Goal: Entertainment & Leisure: Consume media (video, audio)

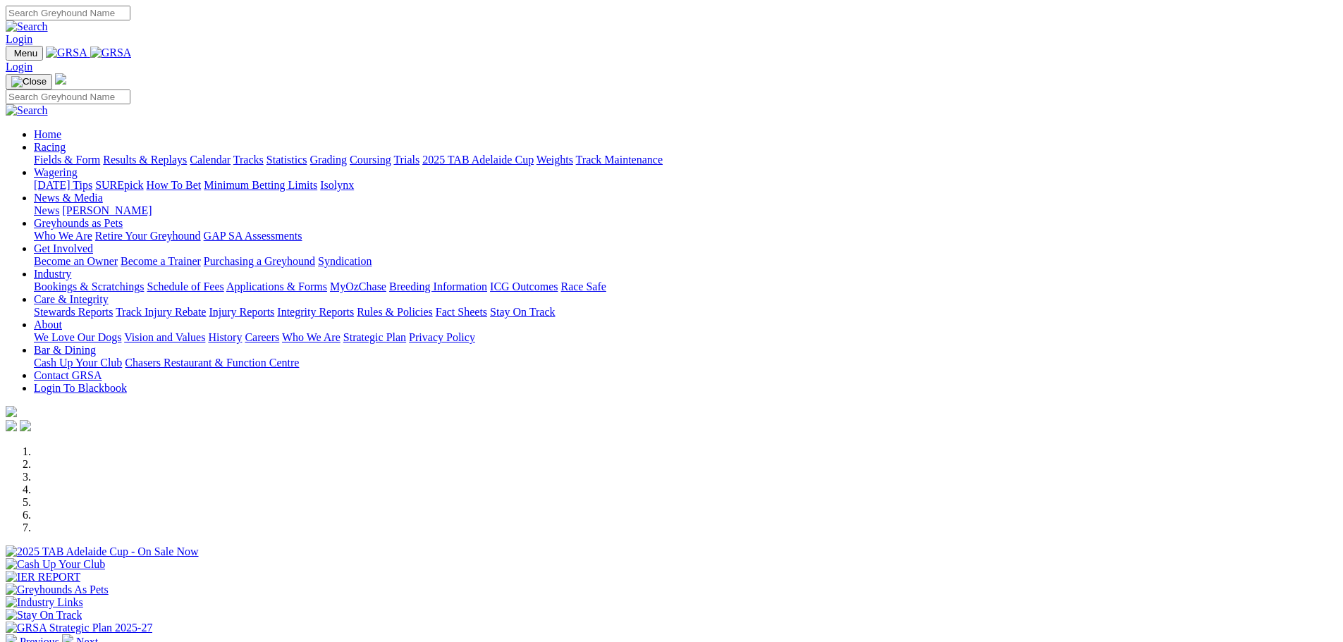
scroll to position [282, 0]
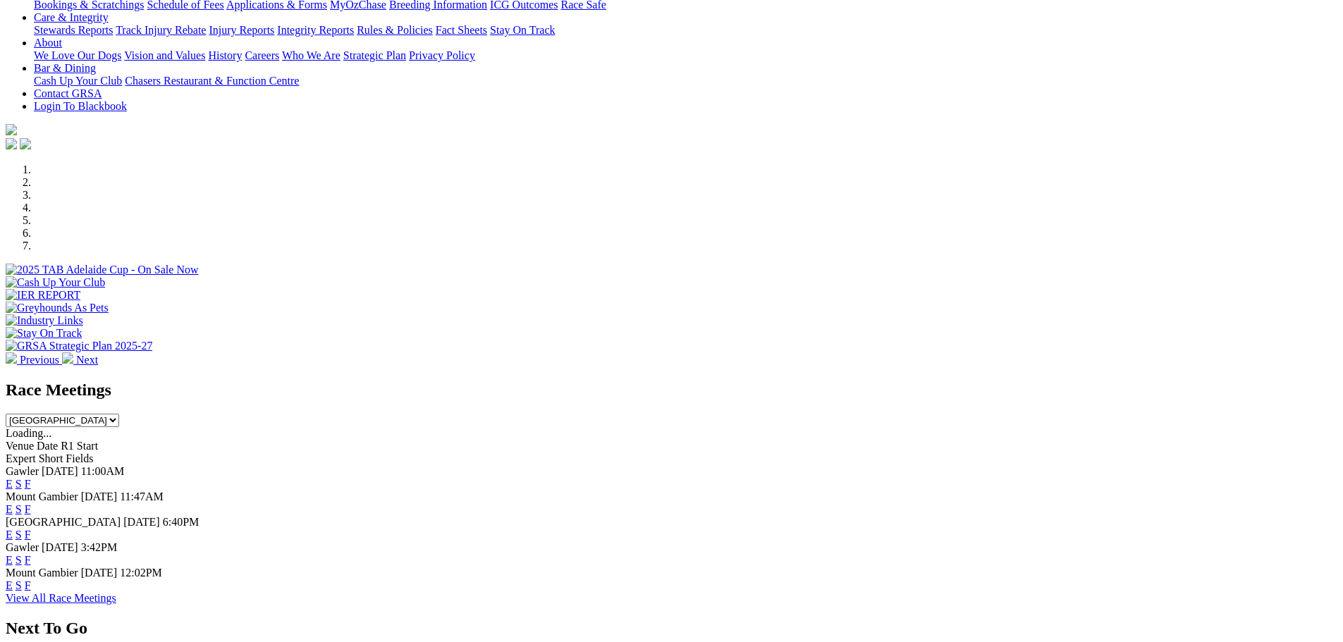
click at [31, 478] on link "F" at bounding box center [28, 484] width 6 height 12
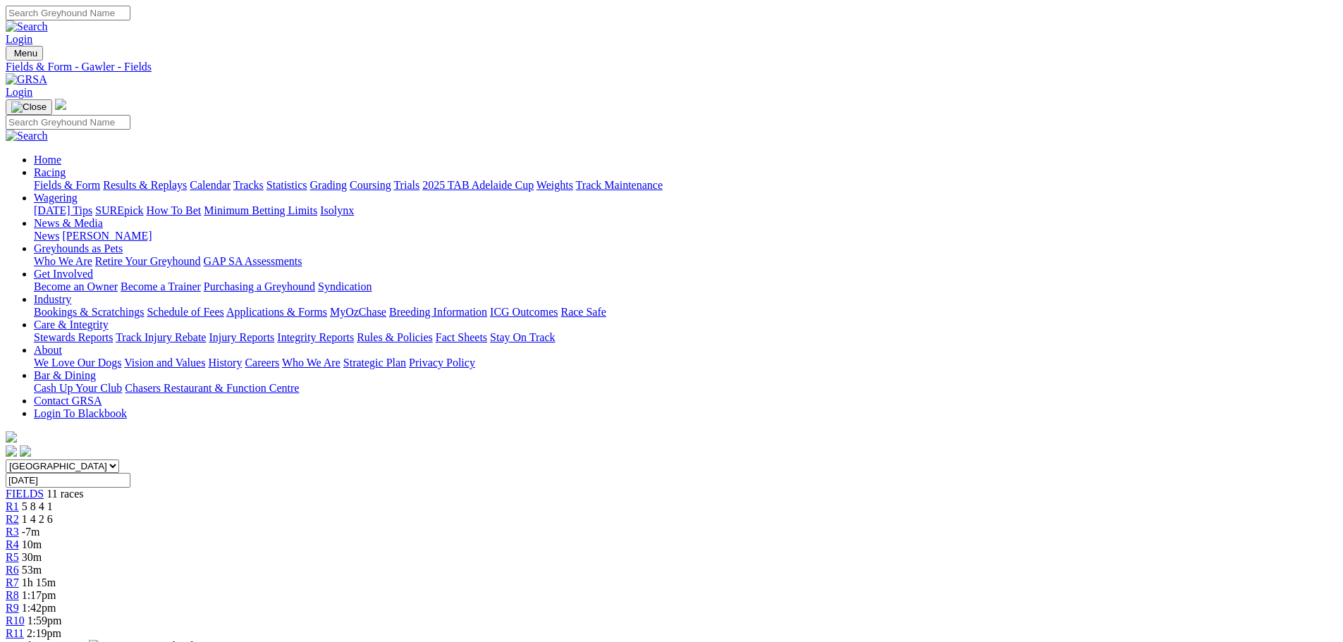
click at [356, 500] on div "R1 5 8 4 1" at bounding box center [671, 506] width 1331 height 13
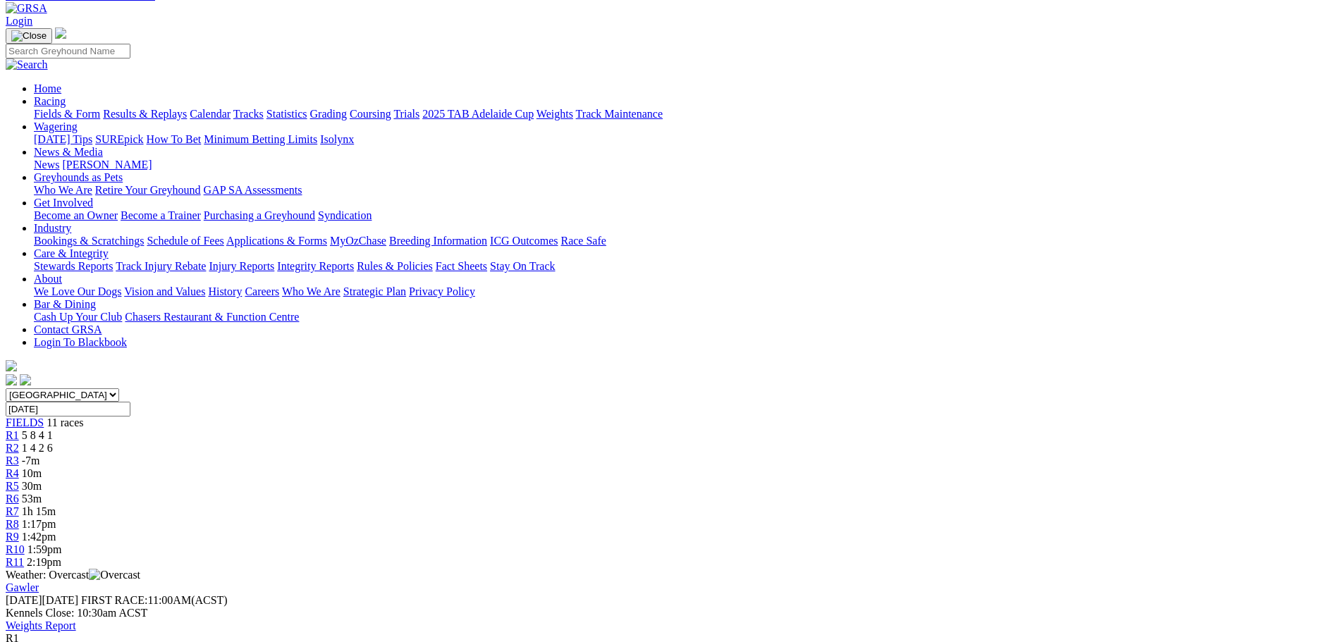
scroll to position [70, 0]
click at [19, 443] on span "R2" at bounding box center [12, 449] width 13 height 12
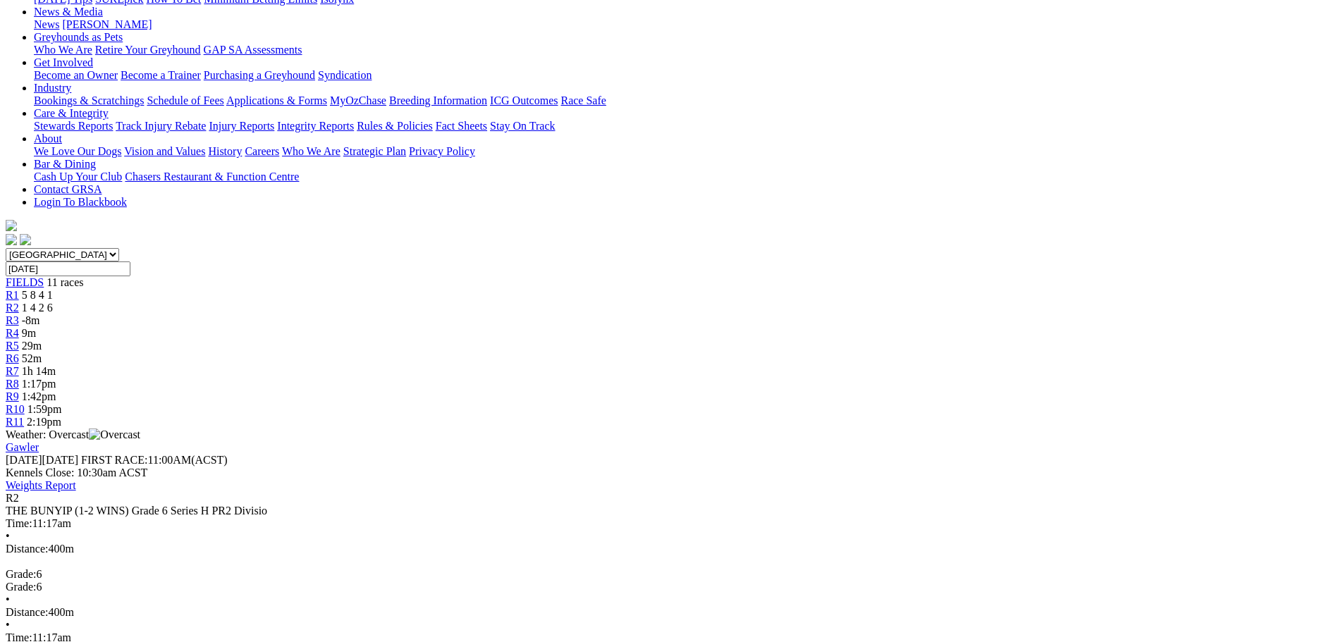
scroll to position [141, 0]
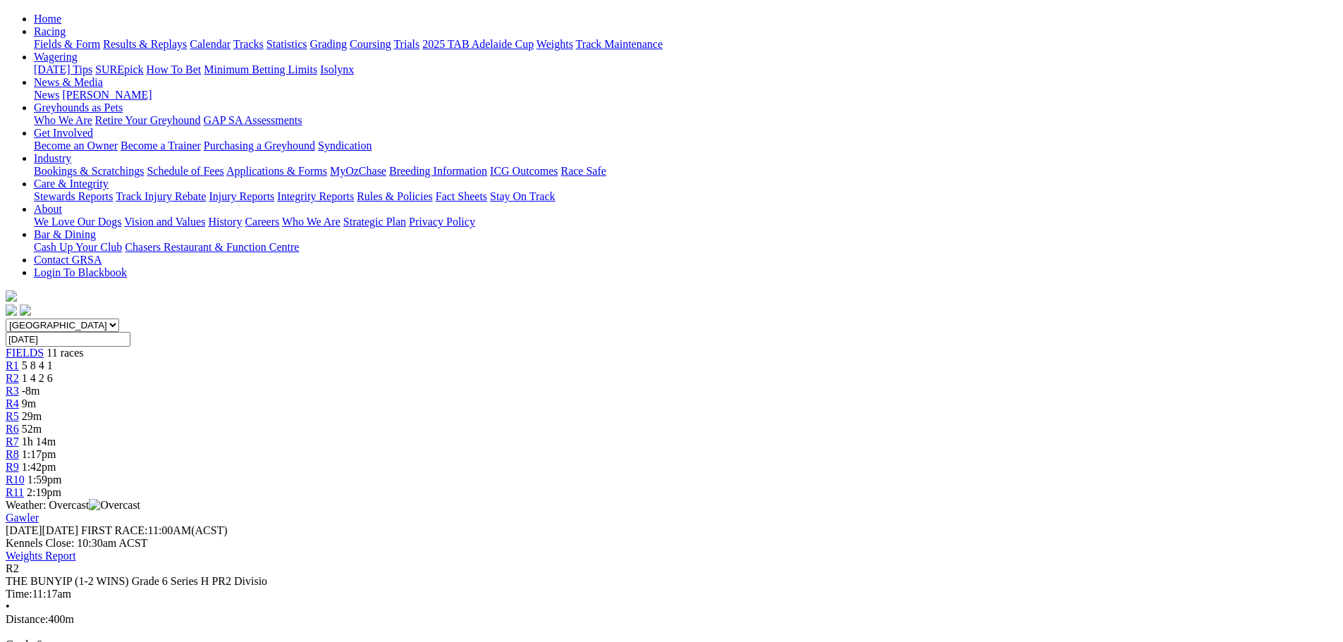
click at [40, 385] on span "-8m" at bounding box center [31, 391] width 18 height 12
